Goal: Task Accomplishment & Management: Use online tool/utility

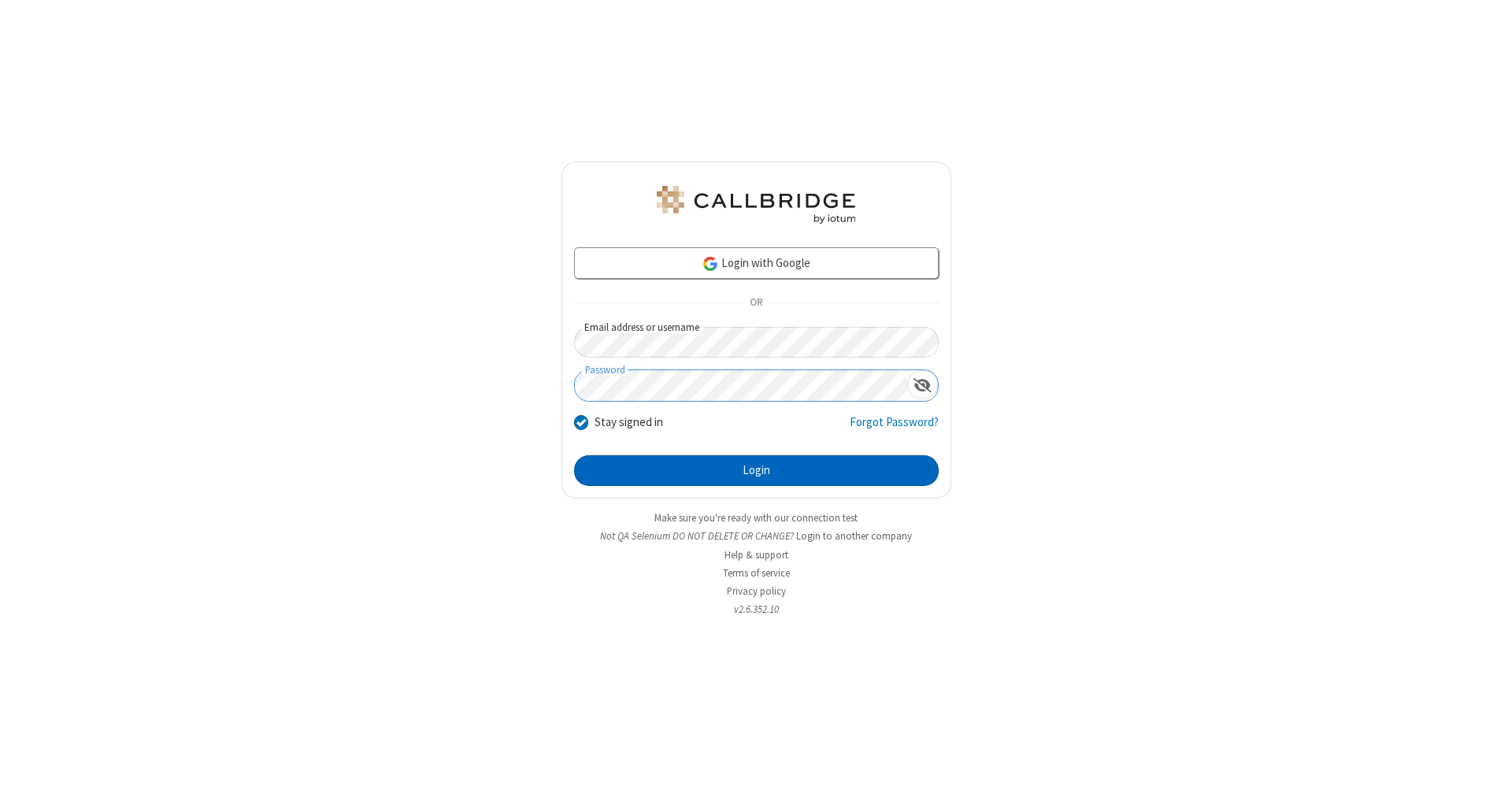
click at [756, 471] on button "Login" at bounding box center [756, 471] width 364 height 32
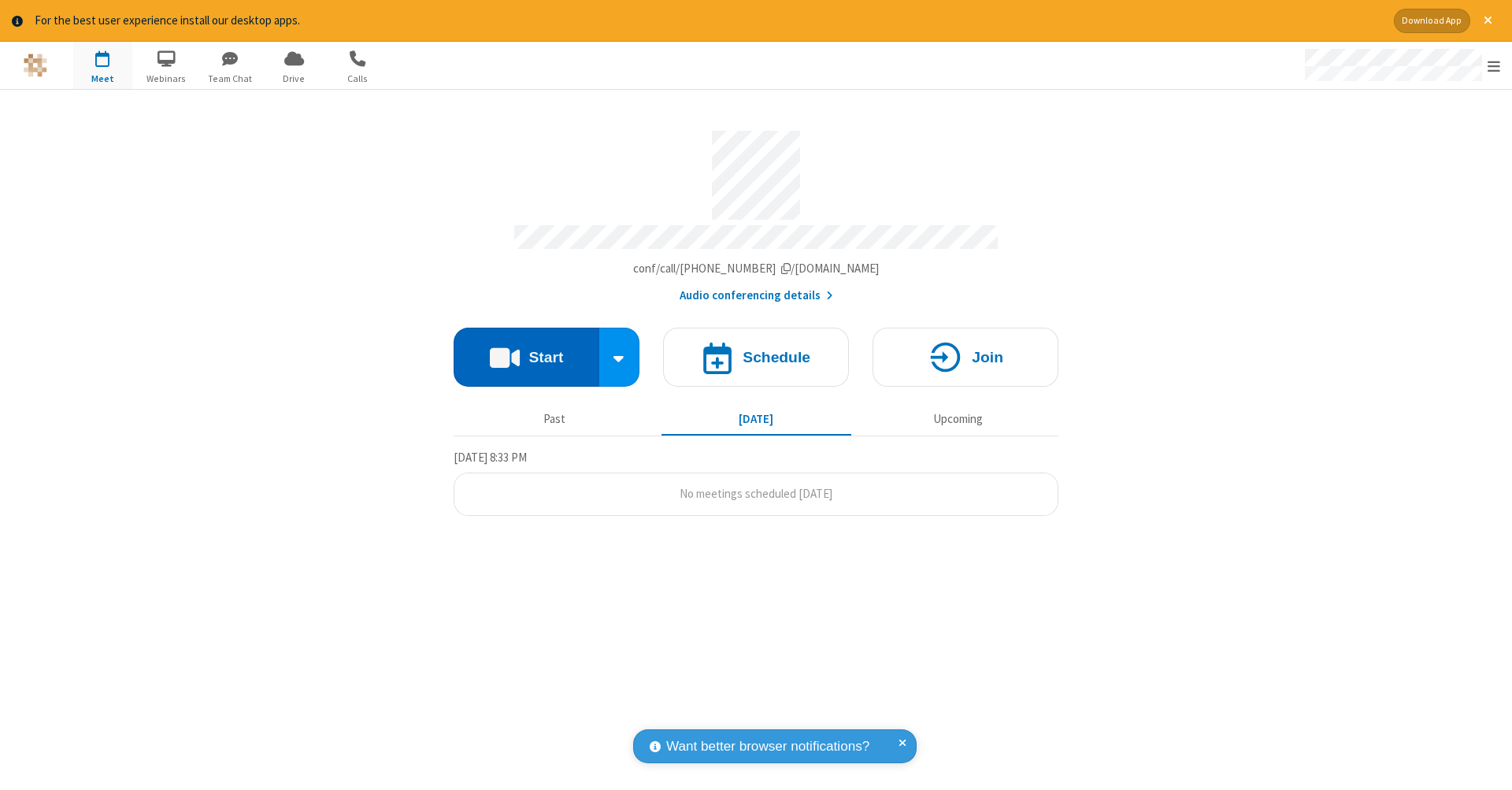
click at [526, 349] on button "Start" at bounding box center [526, 357] width 146 height 59
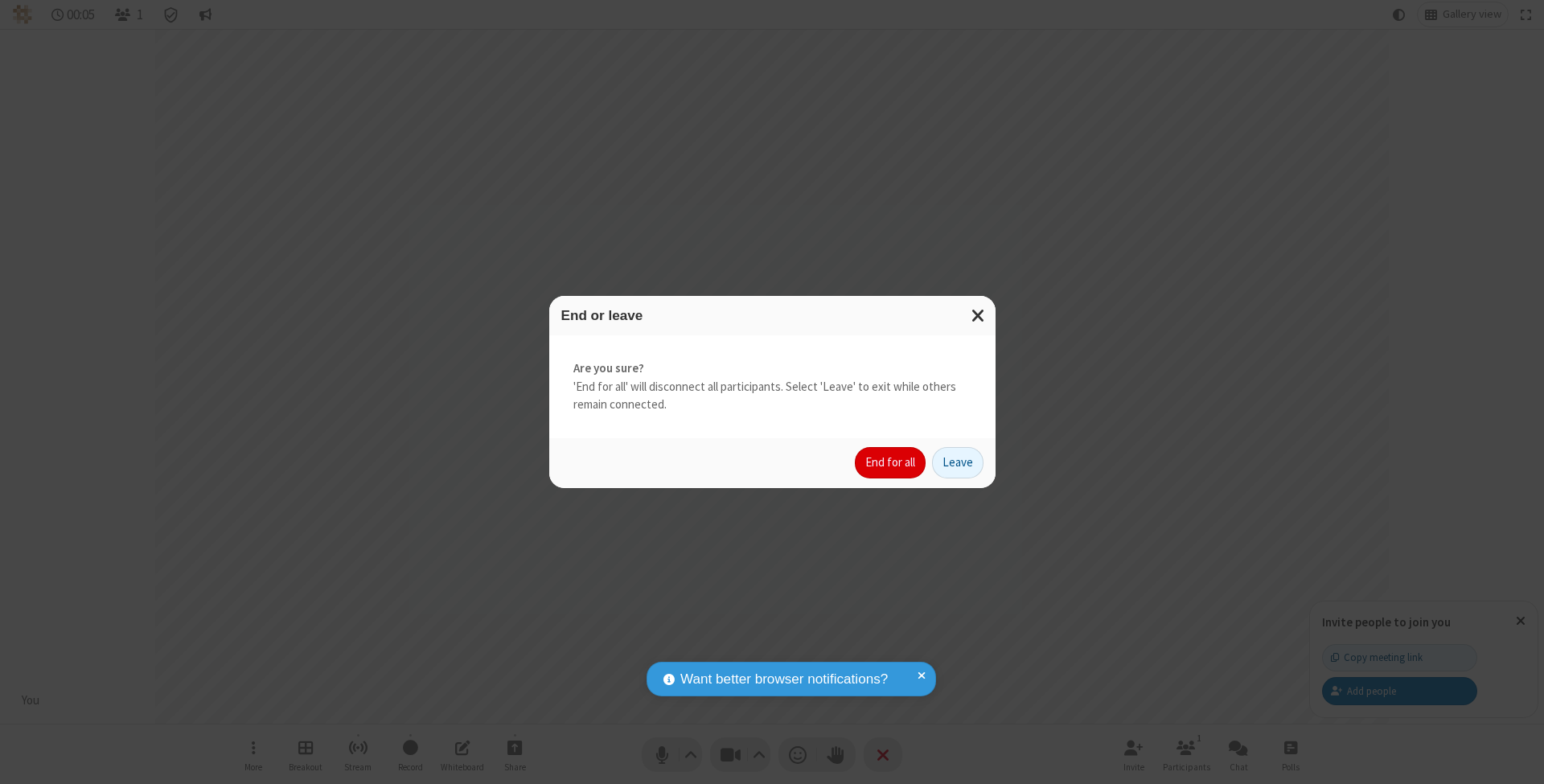
click at [891, 462] on button "End for all" at bounding box center [890, 464] width 71 height 33
